Goal: Task Accomplishment & Management: Manage account settings

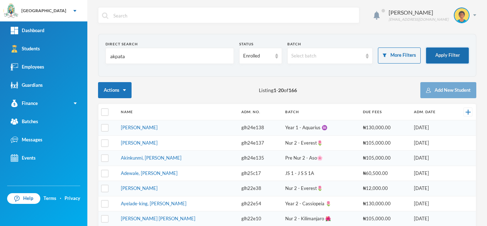
type input "akpata"
click at [437, 57] on button "Apply Filter" at bounding box center [447, 55] width 43 height 16
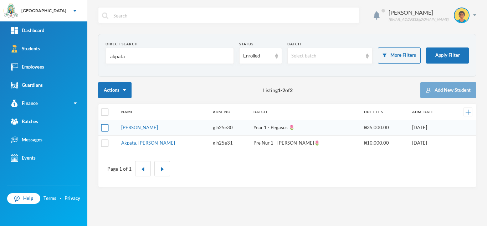
click at [105, 126] on input "checkbox" at bounding box center [104, 127] width 7 height 7
checkbox input "true"
click at [103, 141] on input "checkbox" at bounding box center [104, 142] width 7 height 7
checkbox input "true"
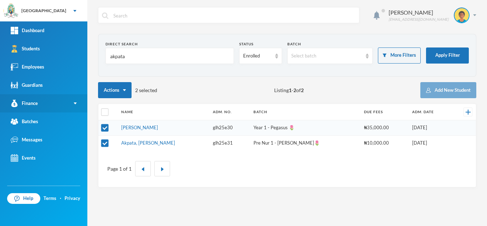
click at [52, 106] on link "Finance" at bounding box center [43, 103] width 87 height 18
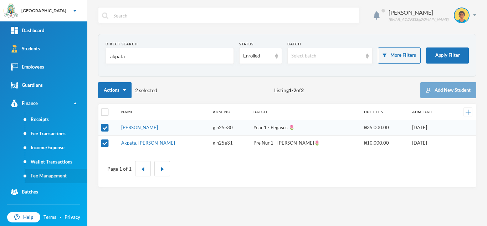
click at [44, 174] on link "Fee Management" at bounding box center [56, 176] width 62 height 14
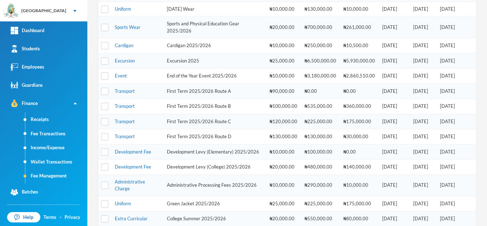
scroll to position [242, 0]
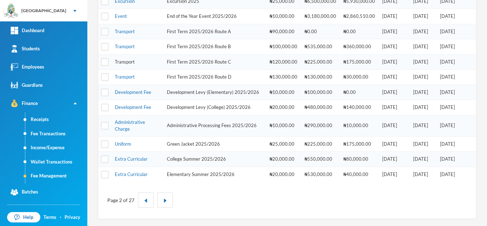
click at [125, 62] on link "Transport" at bounding box center [125, 62] width 20 height 6
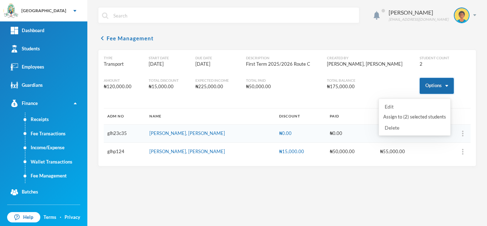
click at [425, 88] on button "Options" at bounding box center [437, 86] width 34 height 16
click at [416, 115] on button "Assign to ( 2 ) selected students" at bounding box center [415, 117] width 64 height 13
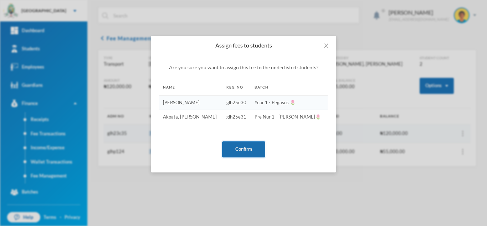
click at [247, 148] on button "Confirm" at bounding box center [243, 149] width 43 height 16
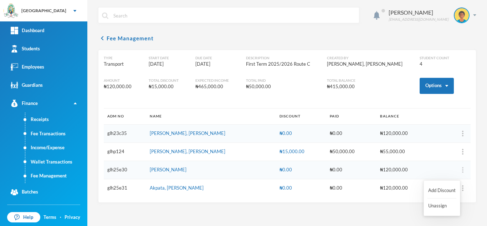
click at [462, 169] on img "button" at bounding box center [462, 170] width 1 height 6
click at [431, 189] on button "Add Discount" at bounding box center [442, 190] width 29 height 13
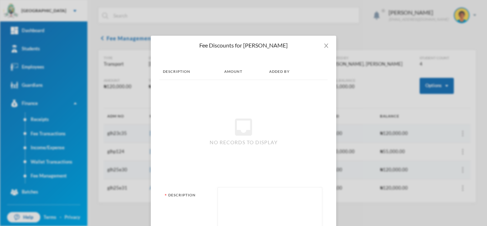
click at [234, 195] on textarea at bounding box center [270, 210] width 97 height 39
type textarea "r"
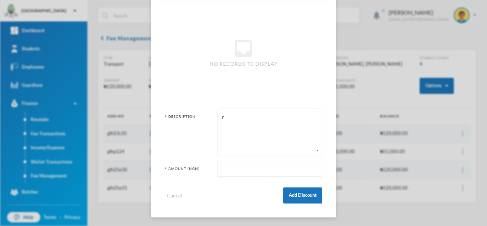
click at [239, 174] on input "text" at bounding box center [270, 169] width 97 height 16
type input "110000"
click at [298, 191] on button "Add Discount" at bounding box center [302, 195] width 39 height 16
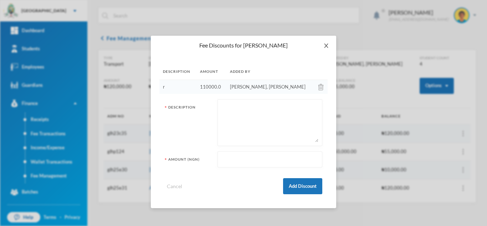
click at [325, 42] on span "Close" at bounding box center [326, 46] width 20 height 20
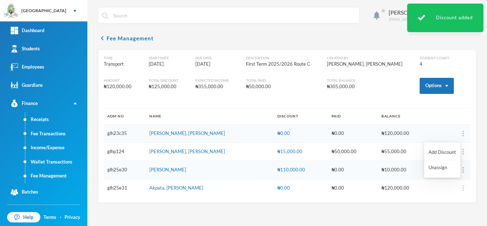
click at [463, 188] on img "button" at bounding box center [463, 188] width 1 height 6
click at [431, 151] on button "Add Discount" at bounding box center [442, 152] width 29 height 13
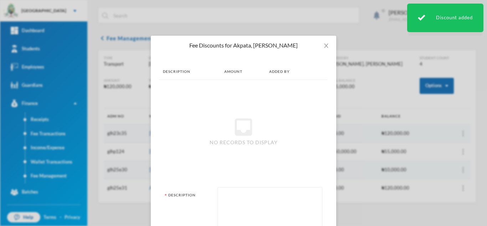
click at [240, 211] on textarea at bounding box center [270, 210] width 97 height 39
type textarea "r"
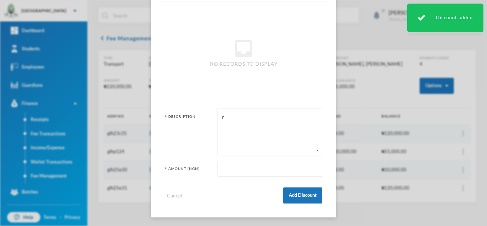
click at [231, 167] on input "text" at bounding box center [270, 169] width 97 height 16
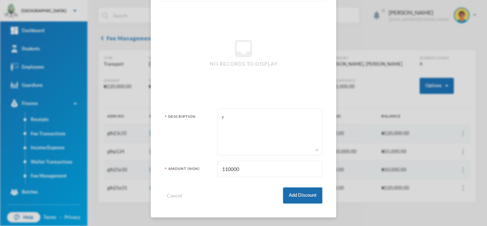
type input "110000"
click at [304, 188] on button "Add Discount" at bounding box center [302, 195] width 39 height 16
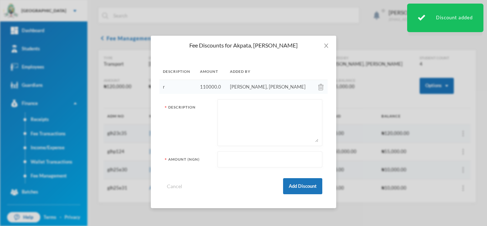
click at [315, 87] on td at bounding box center [321, 87] width 13 height 14
click at [319, 85] on img at bounding box center [321, 87] width 5 height 6
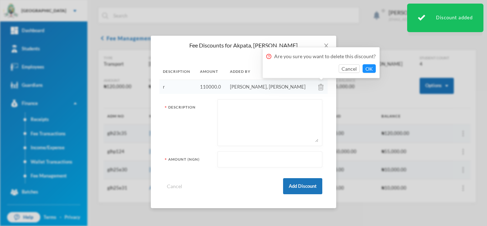
click at [360, 68] on div "Cancel OK" at bounding box center [322, 68] width 110 height 9
click at [366, 67] on button "OK" at bounding box center [369, 68] width 13 height 9
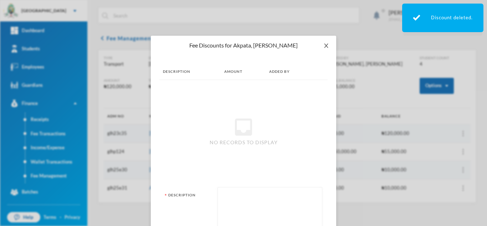
click at [321, 42] on span "Close" at bounding box center [326, 46] width 20 height 20
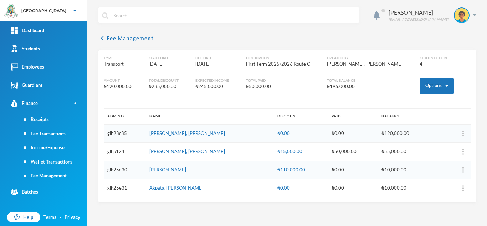
click at [283, 167] on div "₦110,000.00" at bounding box center [301, 169] width 47 height 7
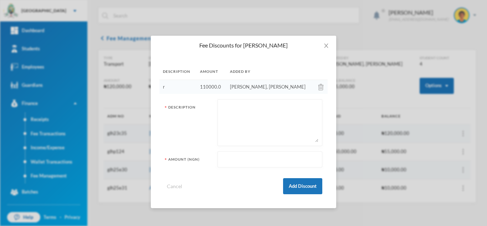
click at [319, 88] on img at bounding box center [321, 87] width 5 height 6
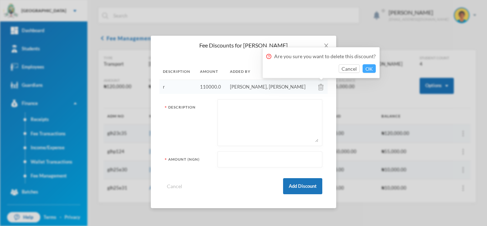
click at [367, 69] on button "OK" at bounding box center [369, 68] width 13 height 9
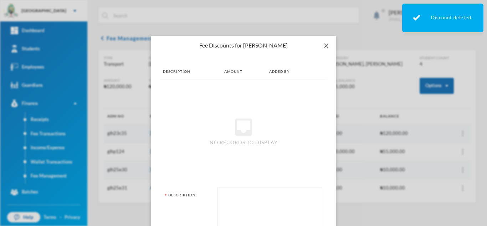
click at [322, 42] on span "Close" at bounding box center [326, 46] width 20 height 20
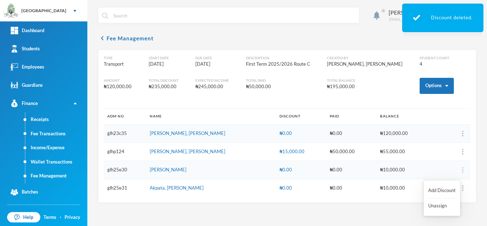
click at [462, 169] on img "button" at bounding box center [462, 170] width 1 height 6
click at [445, 188] on button "Add Discount" at bounding box center [442, 190] width 29 height 13
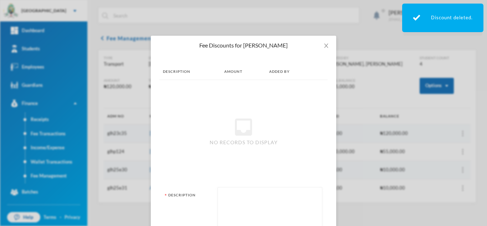
click at [259, 206] on textarea at bounding box center [270, 210] width 97 height 39
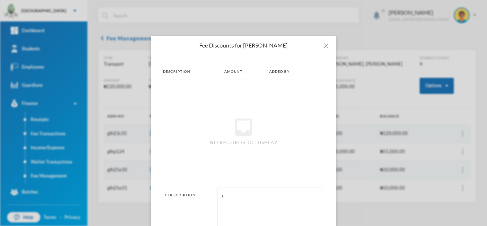
type textarea "r"
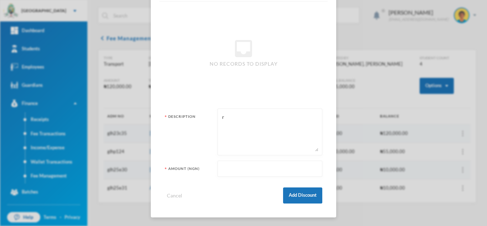
click at [266, 171] on input "text" at bounding box center [270, 169] width 97 height 16
type input "10000"
click at [303, 201] on button "Add Discount" at bounding box center [302, 195] width 39 height 16
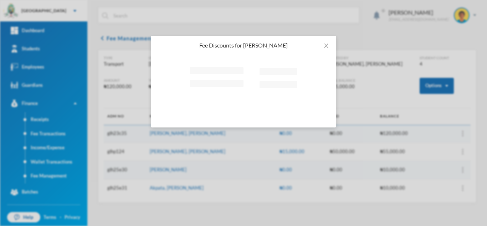
scroll to position [0, 0]
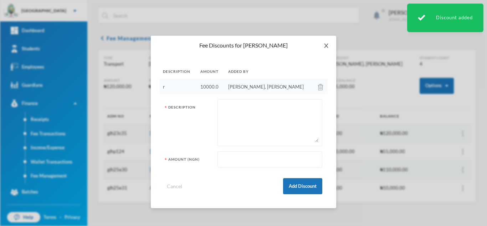
click at [325, 44] on icon "icon: close" at bounding box center [326, 46] width 4 height 4
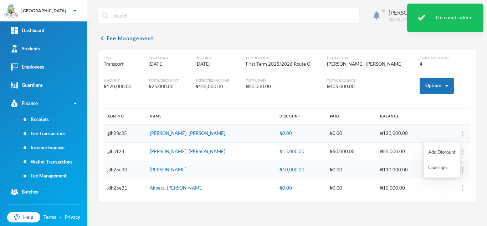
click at [462, 188] on img "button" at bounding box center [462, 188] width 1 height 6
click at [428, 150] on button "Add Discount" at bounding box center [442, 152] width 29 height 13
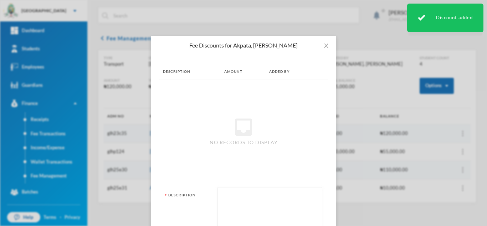
click at [224, 202] on textarea at bounding box center [270, 210] width 97 height 39
type textarea "r"
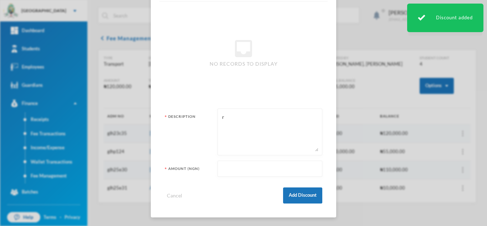
click at [228, 171] on input "text" at bounding box center [270, 169] width 97 height 16
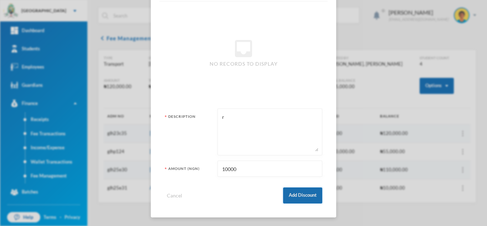
type input "10000"
click at [289, 193] on button "Add Discount" at bounding box center [302, 195] width 39 height 16
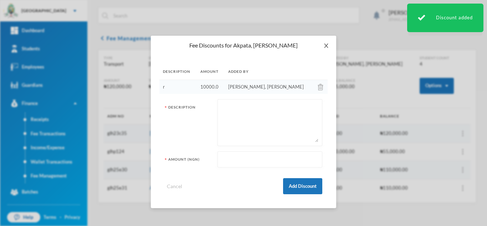
click at [327, 45] on icon "icon: close" at bounding box center [326, 46] width 4 height 4
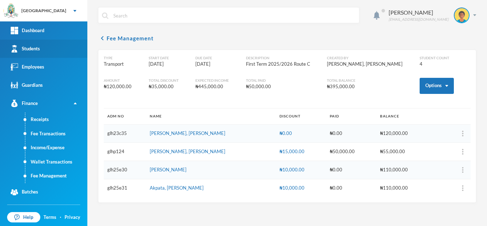
click at [50, 50] on link "Students" at bounding box center [43, 49] width 87 height 18
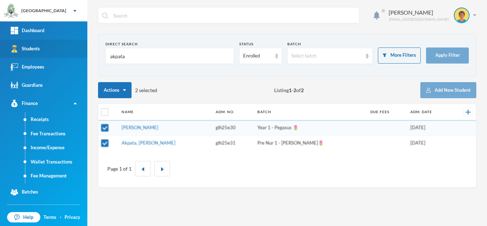
drag, startPoint x: 135, startPoint y: 59, endPoint x: 26, endPoint y: 47, distance: 110.2
click at [26, 47] on div "Greenland Hall Your Bluebic Account Greenland Hall Add a New School Dashboard S…" at bounding box center [243, 113] width 487 height 226
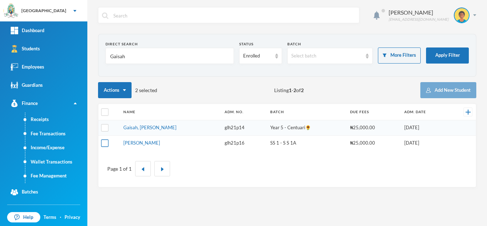
type input "Gaisah"
click at [105, 145] on input "checkbox" at bounding box center [104, 142] width 7 height 7
checkbox input "true"
click at [57, 171] on link "Fee Management" at bounding box center [56, 176] width 62 height 14
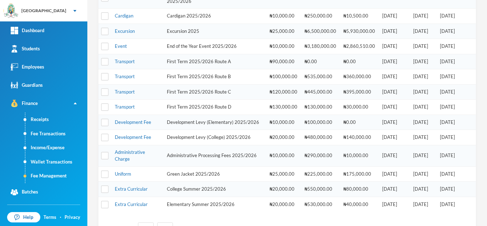
scroll to position [242, 0]
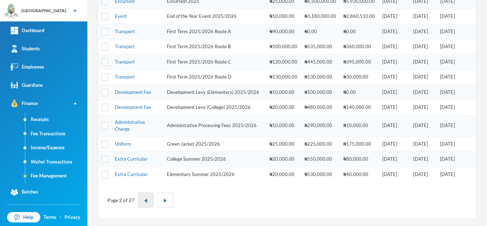
click at [149, 197] on button "button" at bounding box center [146, 199] width 16 height 15
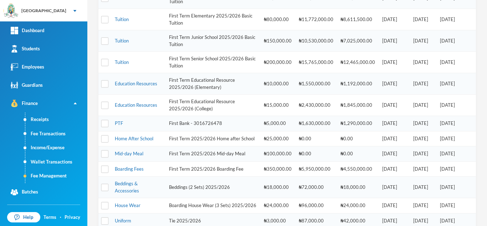
scroll to position [316, 0]
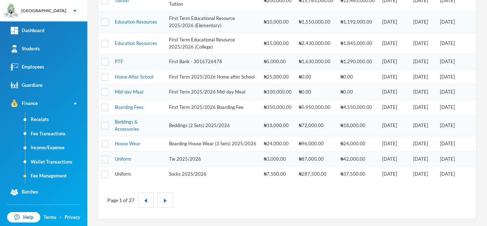
click at [126, 174] on link "Uniform" at bounding box center [123, 174] width 16 height 6
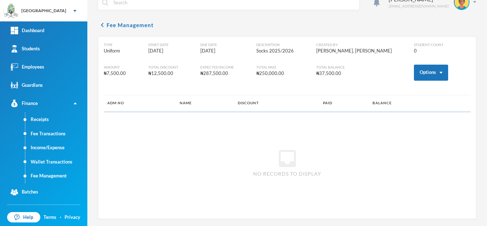
scroll to position [13, 0]
click at [419, 73] on button "Options" at bounding box center [431, 73] width 34 height 16
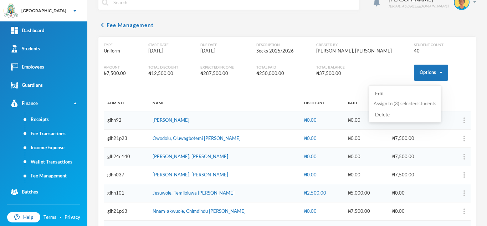
click at [402, 105] on button "Assign to ( 3 ) selected students" at bounding box center [405, 103] width 64 height 13
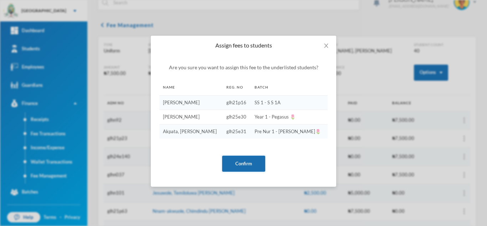
click at [240, 161] on button "Confirm" at bounding box center [243, 164] width 43 height 16
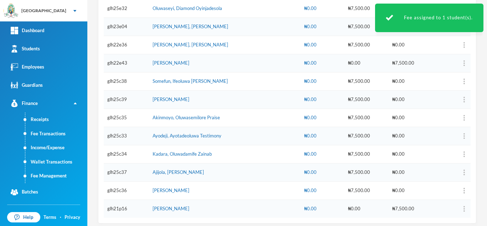
scroll to position [657, 0]
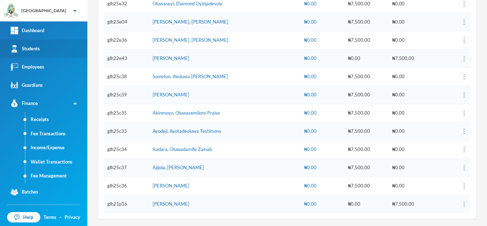
click at [55, 43] on link "Students" at bounding box center [43, 49] width 87 height 18
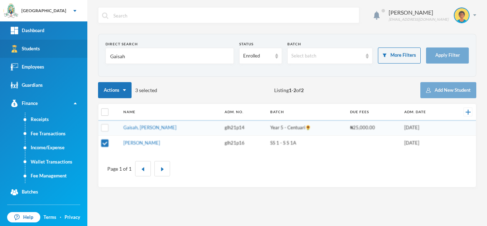
drag, startPoint x: 141, startPoint y: 52, endPoint x: 56, endPoint y: 53, distance: 85.3
click at [72, 46] on div "Greenland Hall Your Bluebic Account Greenland Hall Add a New School Dashboard S…" at bounding box center [243, 113] width 487 height 226
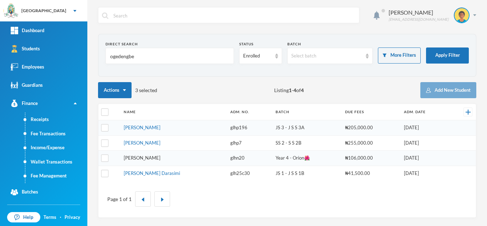
type input "ogedengbe"
click at [151, 140] on link "[PERSON_NAME]" at bounding box center [142, 143] width 37 height 6
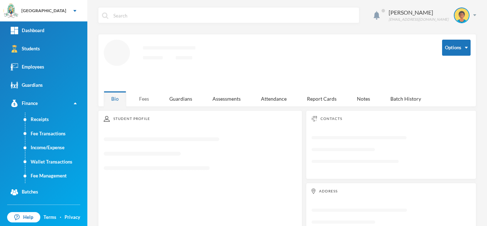
click at [149, 98] on div "Fees" at bounding box center [144, 98] width 25 height 15
